Goal: Transaction & Acquisition: Purchase product/service

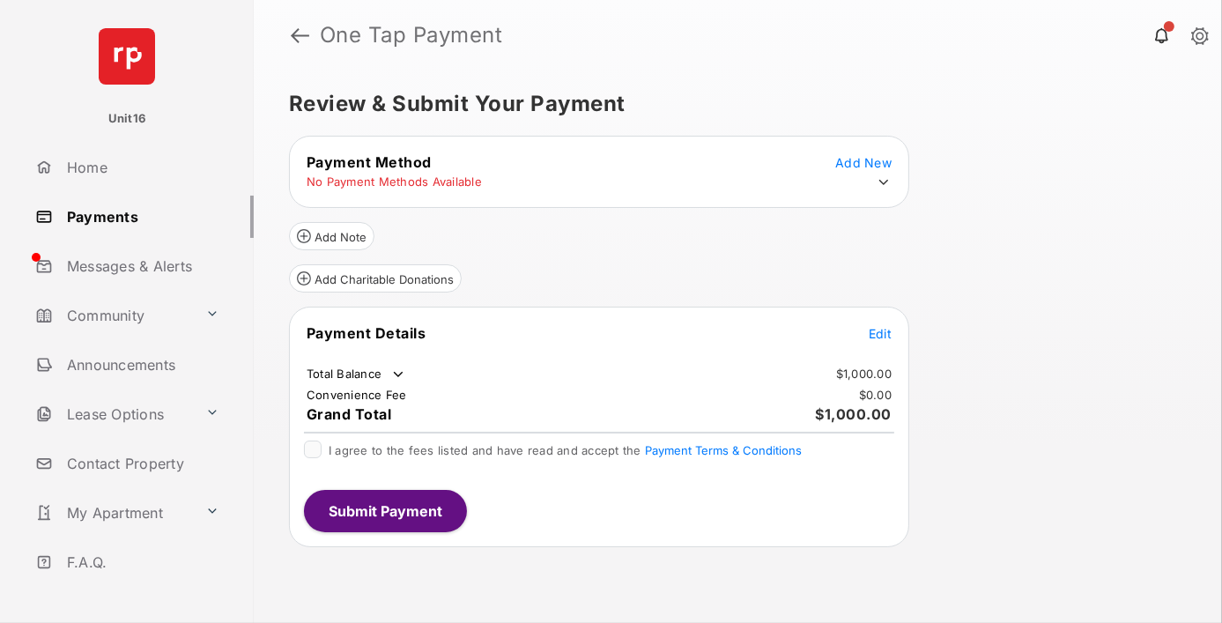
click at [880, 330] on span "Edit" at bounding box center [880, 333] width 23 height 15
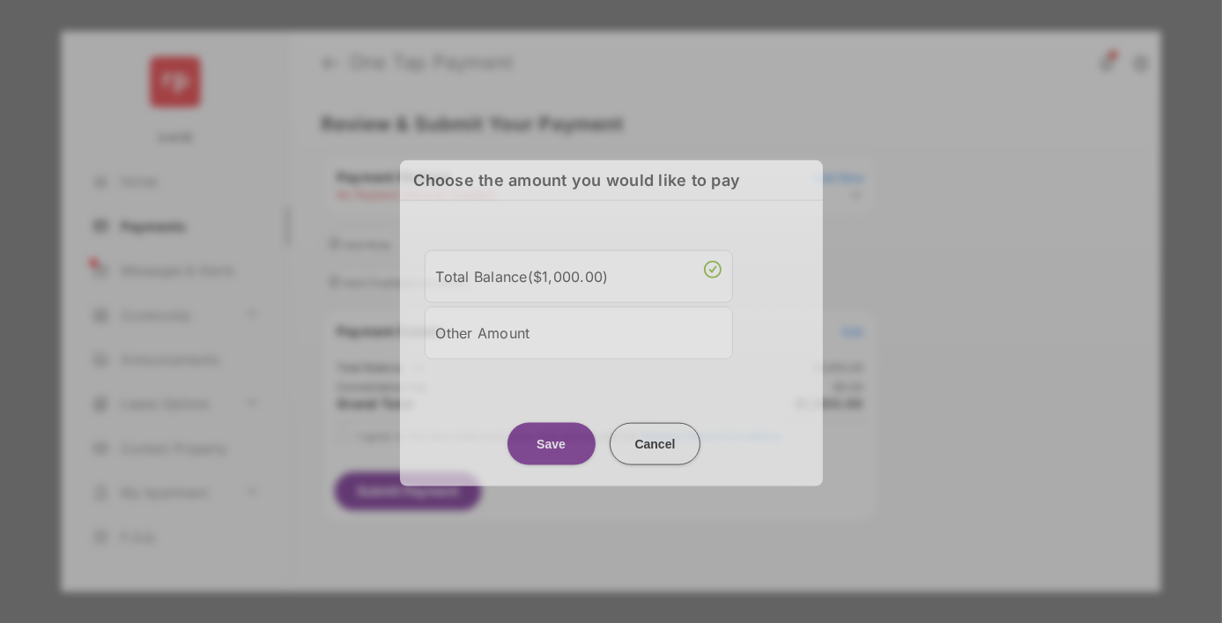
click at [578, 329] on div "Other Amount" at bounding box center [579, 332] width 286 height 30
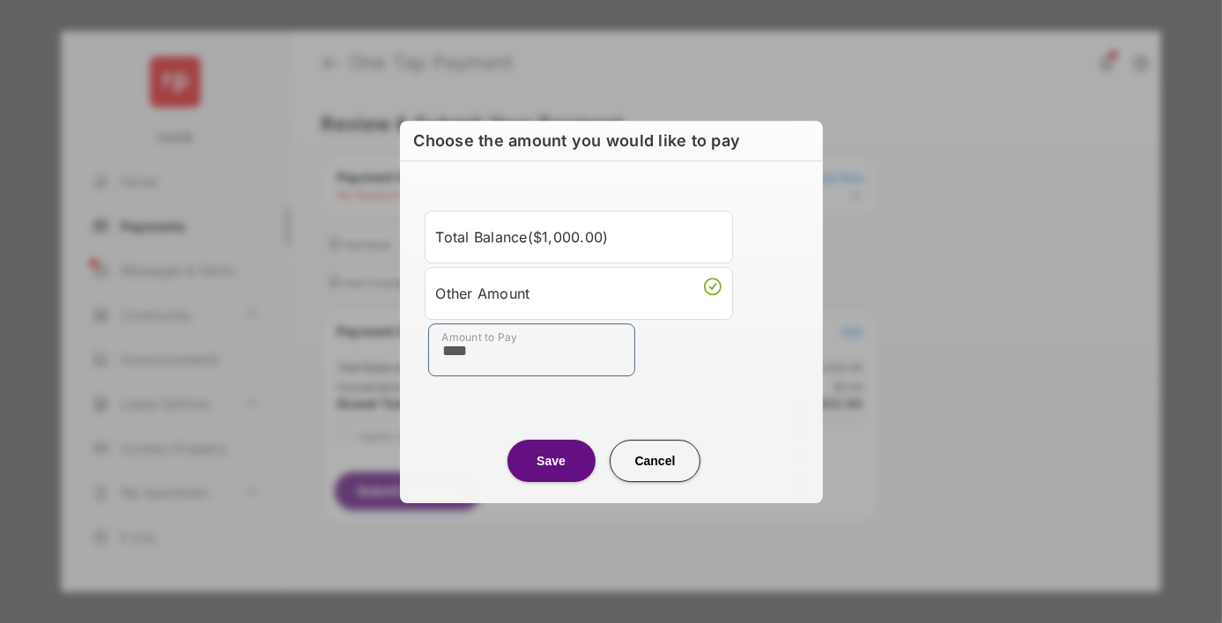
type input "****"
click at [551, 460] on button "Save" at bounding box center [552, 461] width 88 height 42
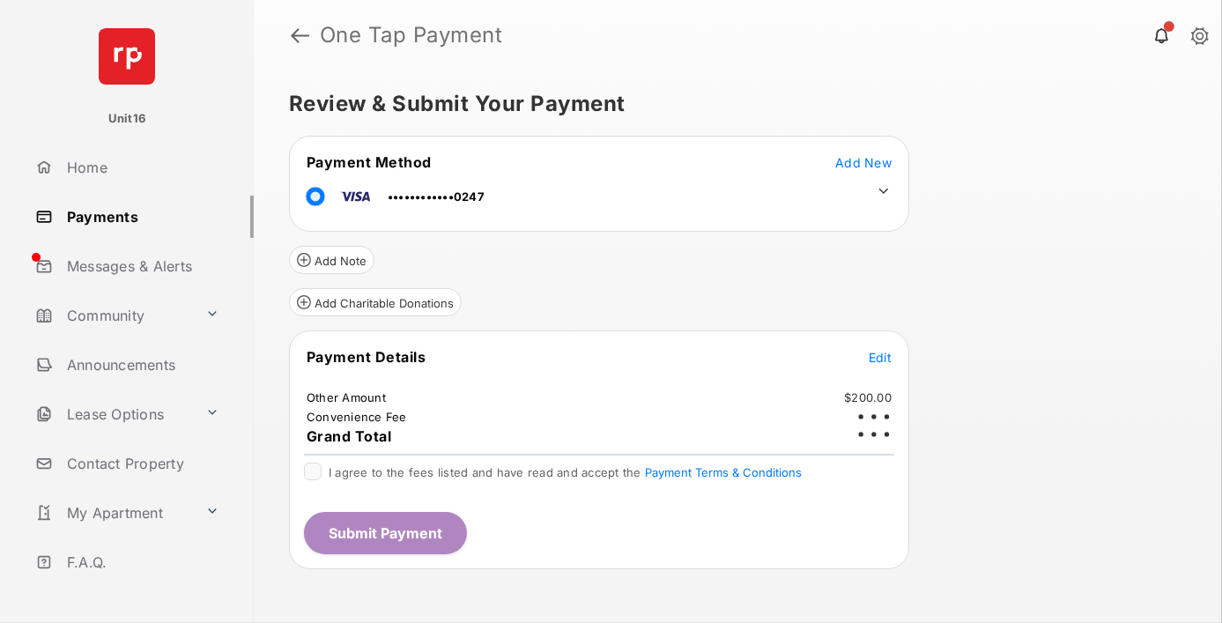
click at [884, 190] on icon at bounding box center [884, 191] width 16 height 16
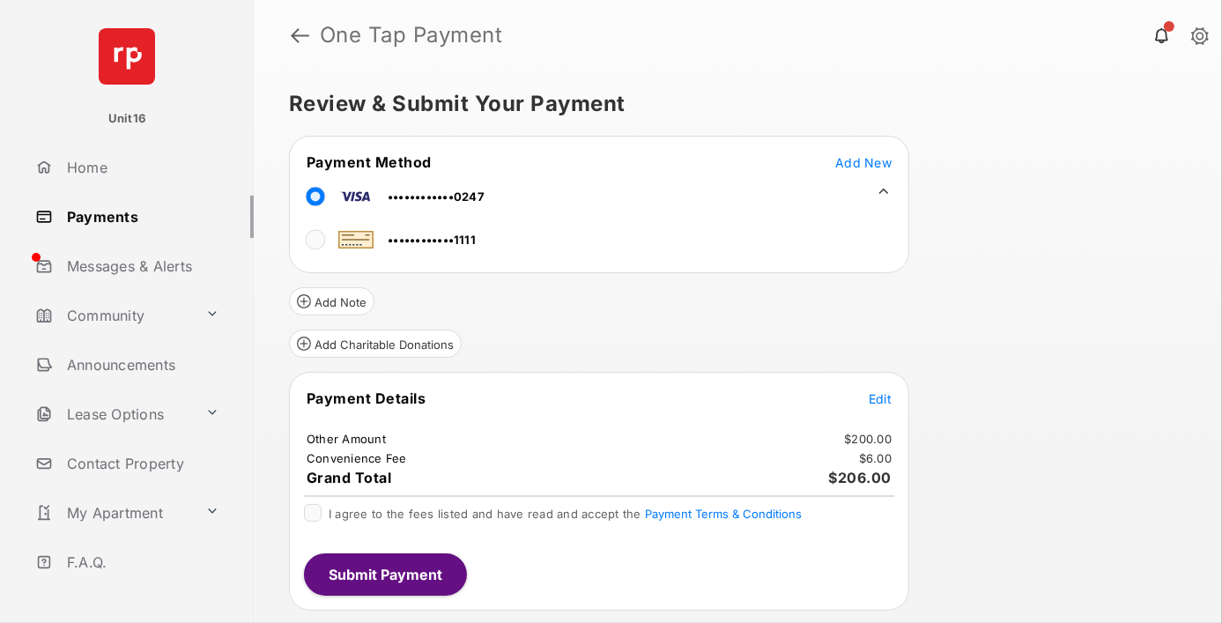
click at [880, 396] on span "Edit" at bounding box center [880, 398] width 23 height 15
click at [384, 569] on button "Submit Payment" at bounding box center [385, 574] width 163 height 42
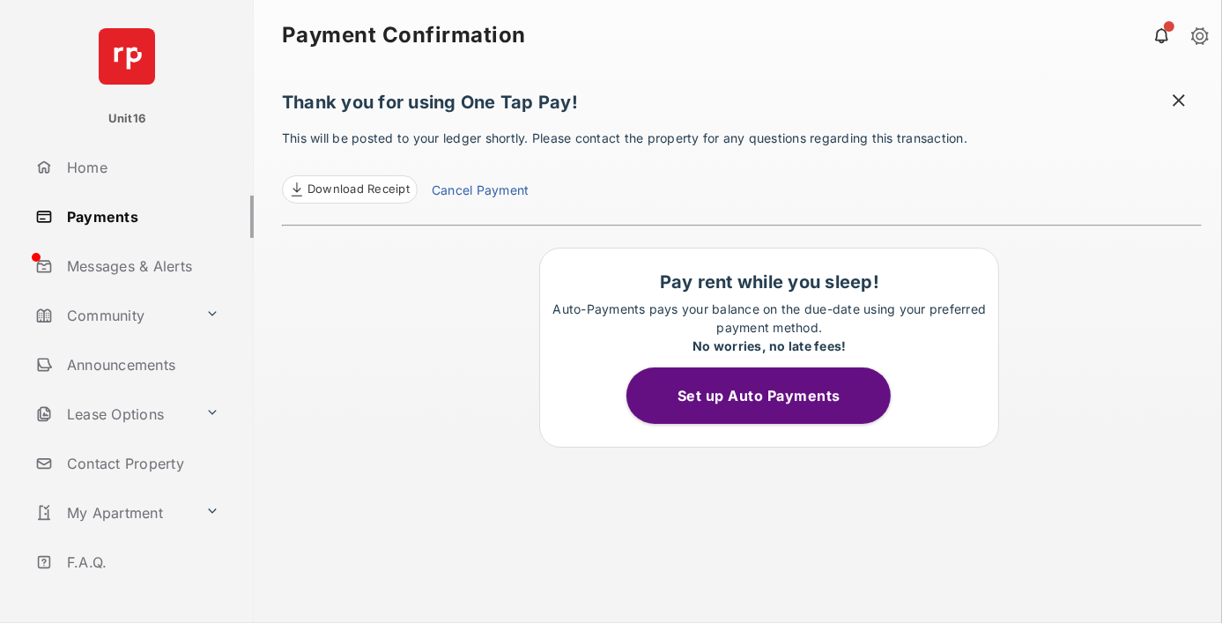
click at [479, 192] on link "Cancel Payment" at bounding box center [480, 192] width 97 height 23
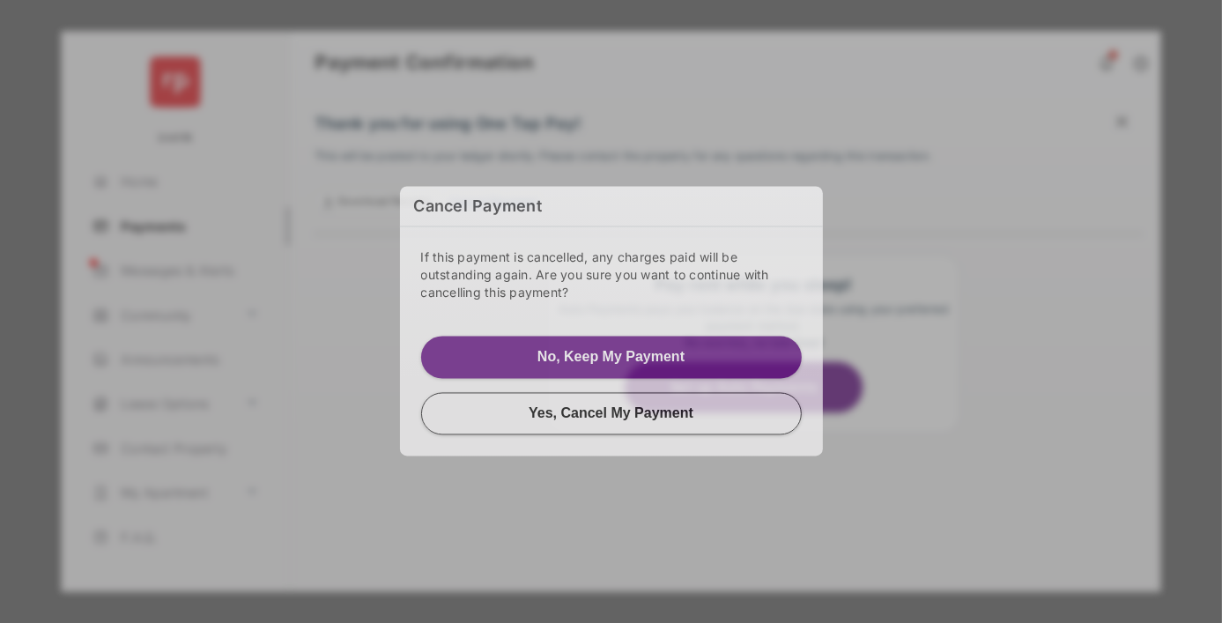
click at [611, 407] on button "Yes, Cancel My Payment" at bounding box center [611, 413] width 381 height 42
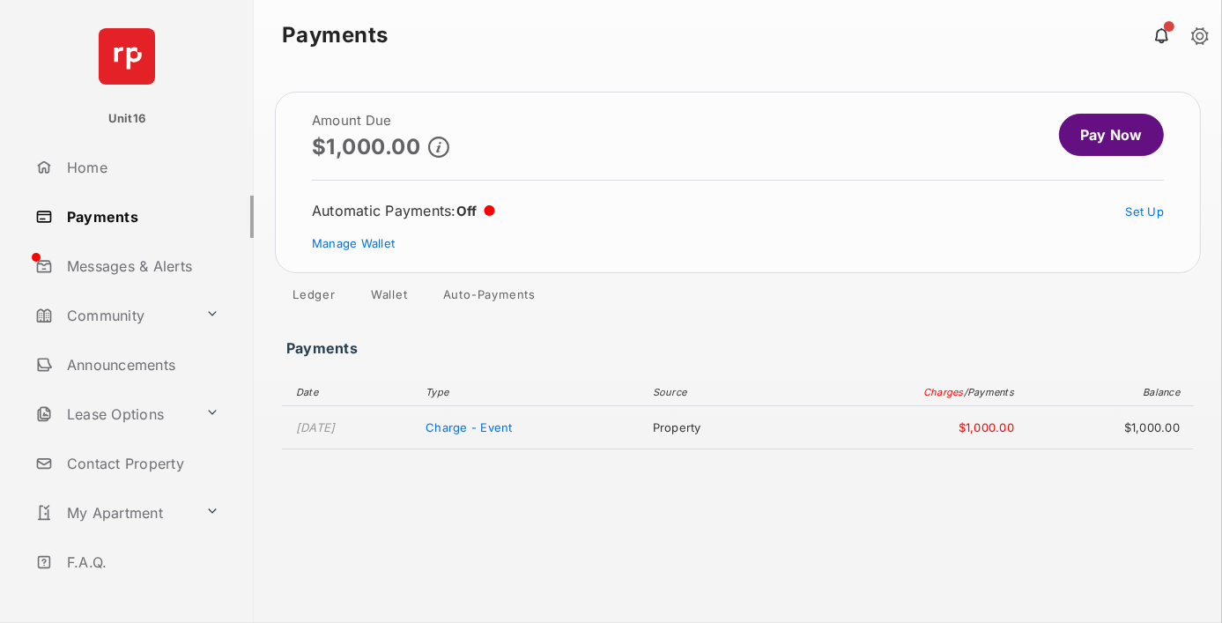
click at [353, 241] on link "Manage Wallet" at bounding box center [353, 243] width 83 height 14
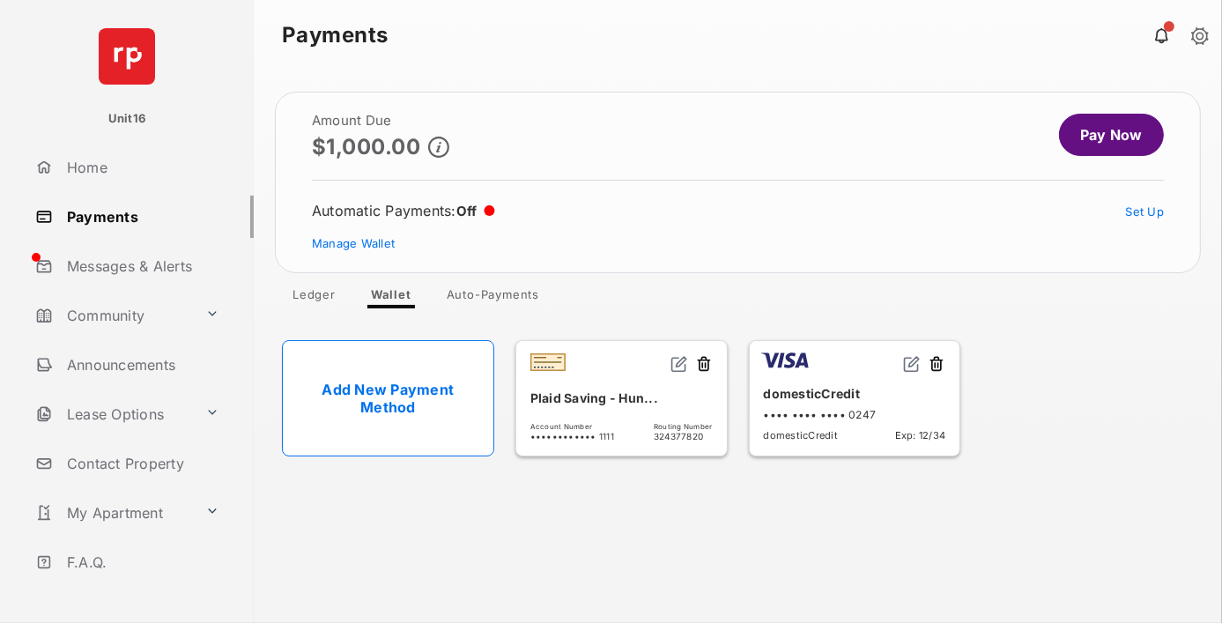
click at [937, 364] on button at bounding box center [937, 365] width 18 height 20
